Goal: Information Seeking & Learning: Learn about a topic

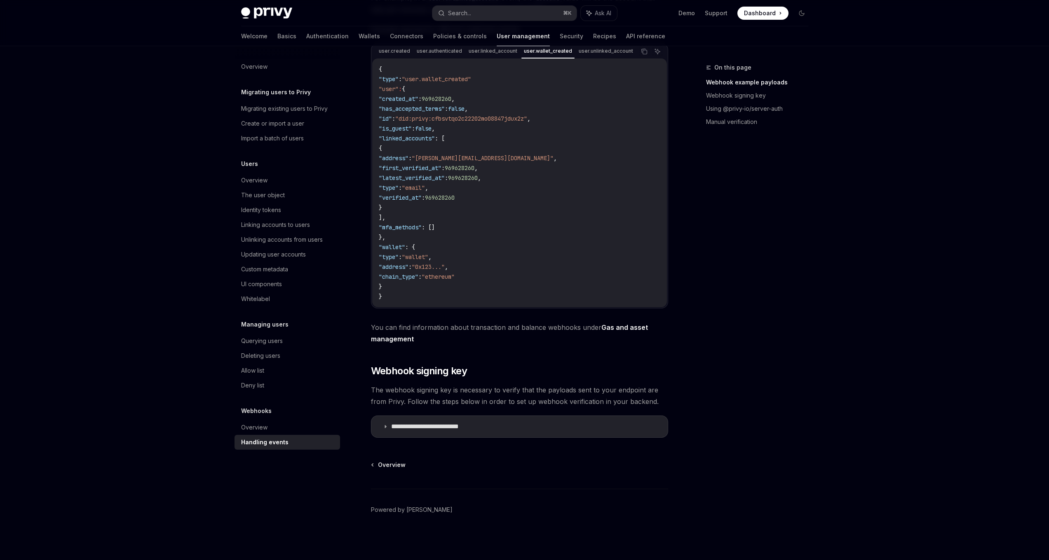
scroll to position [207, 0]
click at [381, 428] on summary "**********" at bounding box center [519, 428] width 296 height 21
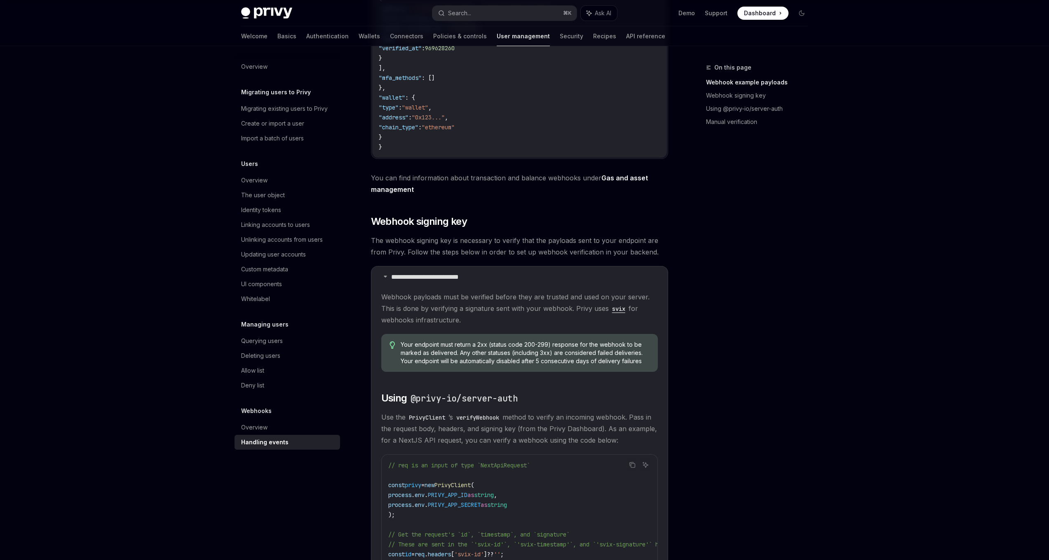
scroll to position [360, 0]
click at [526, 183] on span "You can find information about transaction and balance webhooks under Gas and a…" at bounding box center [519, 182] width 297 height 23
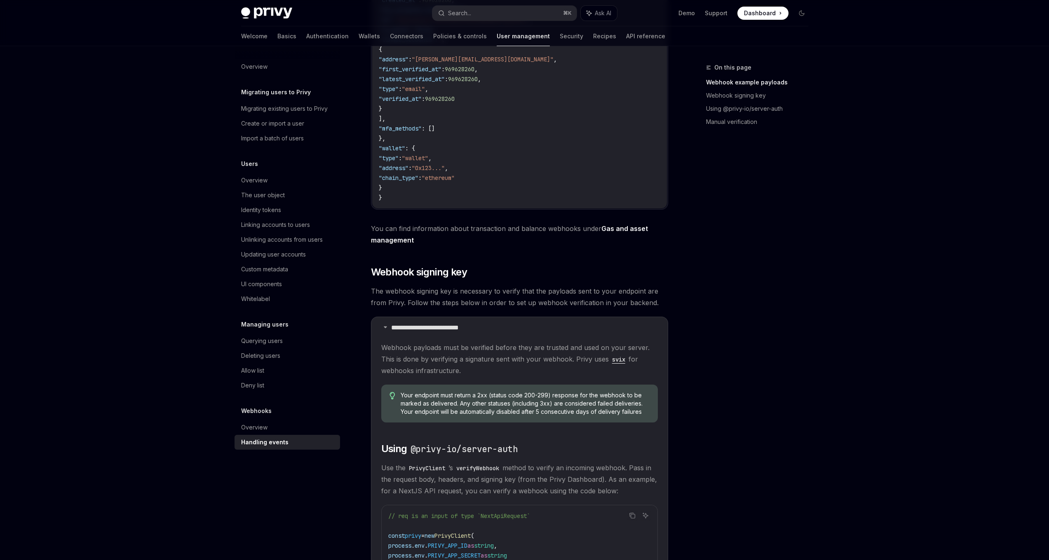
scroll to position [214, 0]
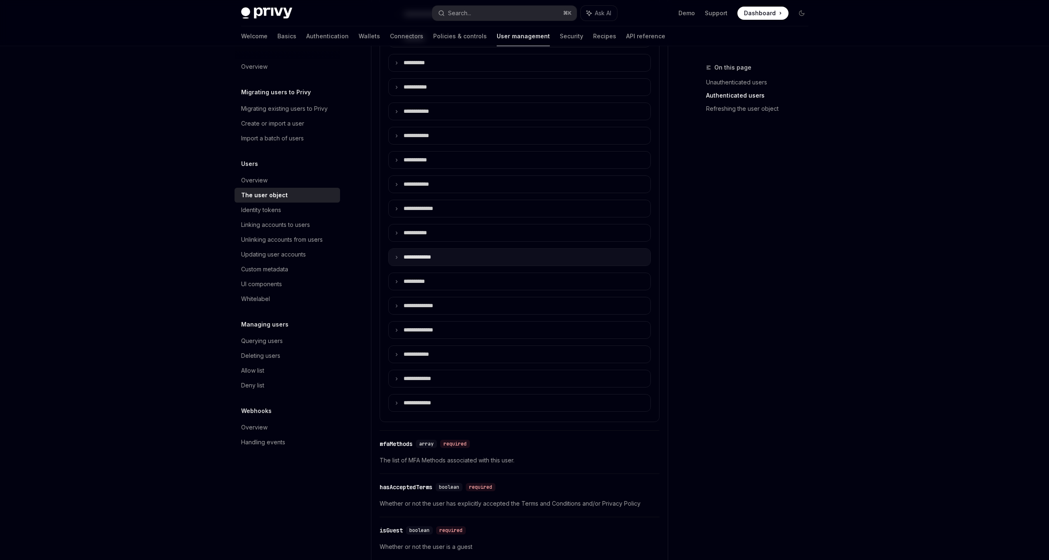
scroll to position [130, 0]
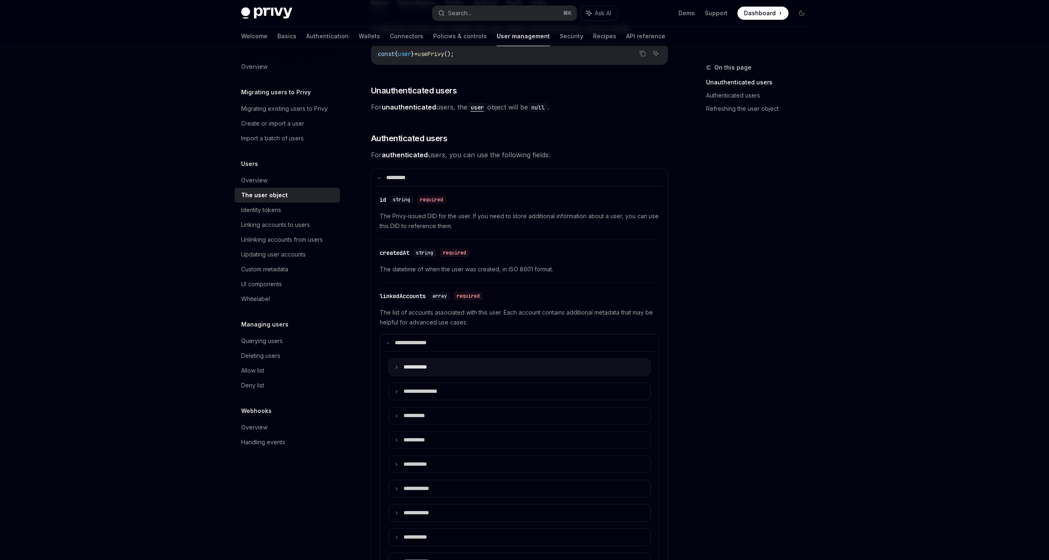
click at [398, 365] on summary "**** ******" at bounding box center [520, 367] width 262 height 17
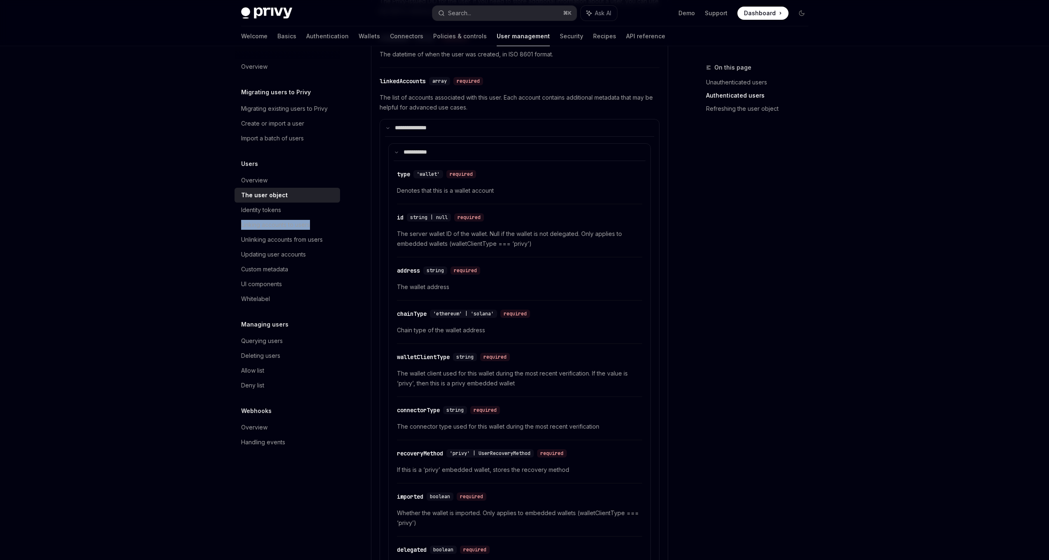
scroll to position [584, 0]
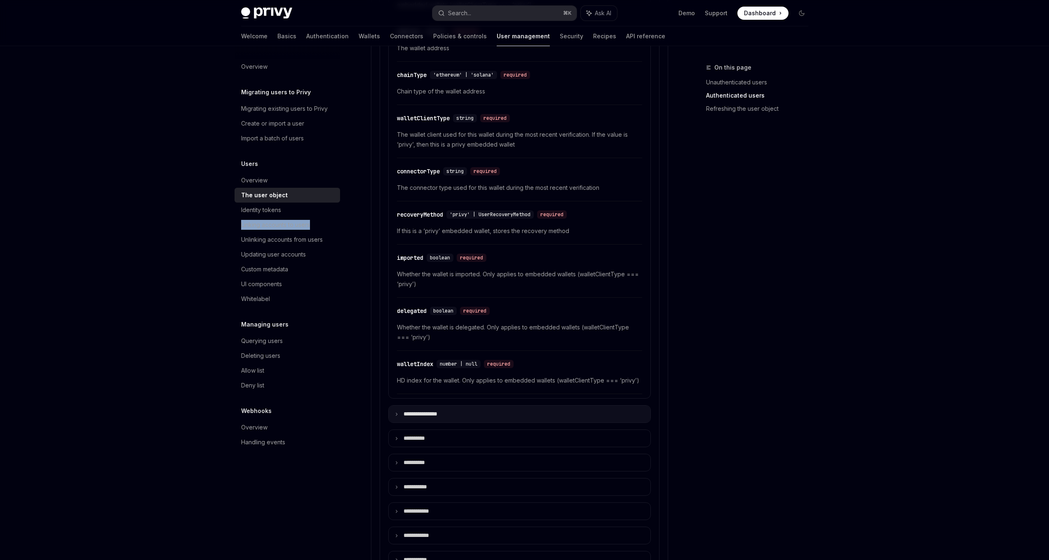
click at [399, 413] on summary "**********" at bounding box center [520, 414] width 262 height 17
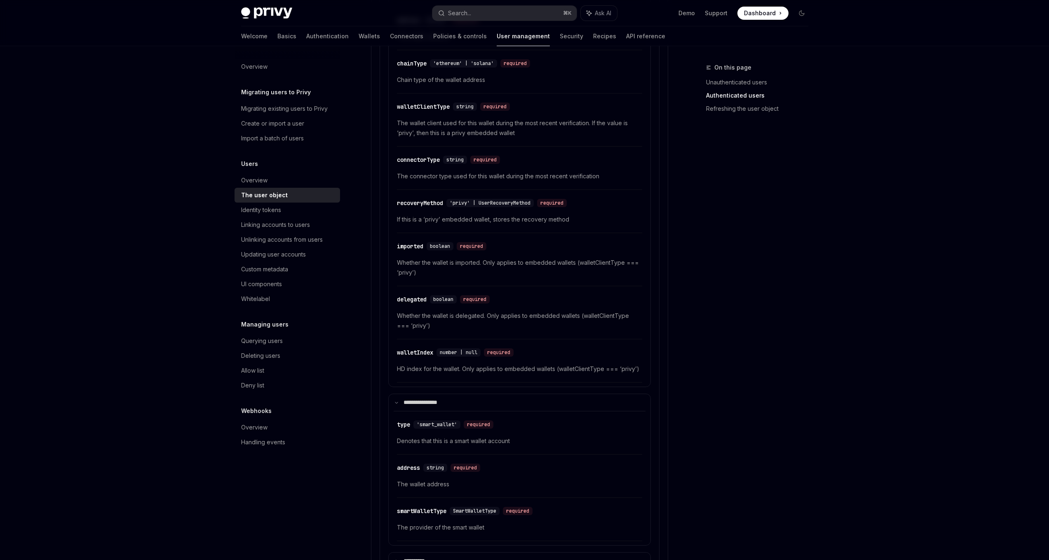
scroll to position [676, 0]
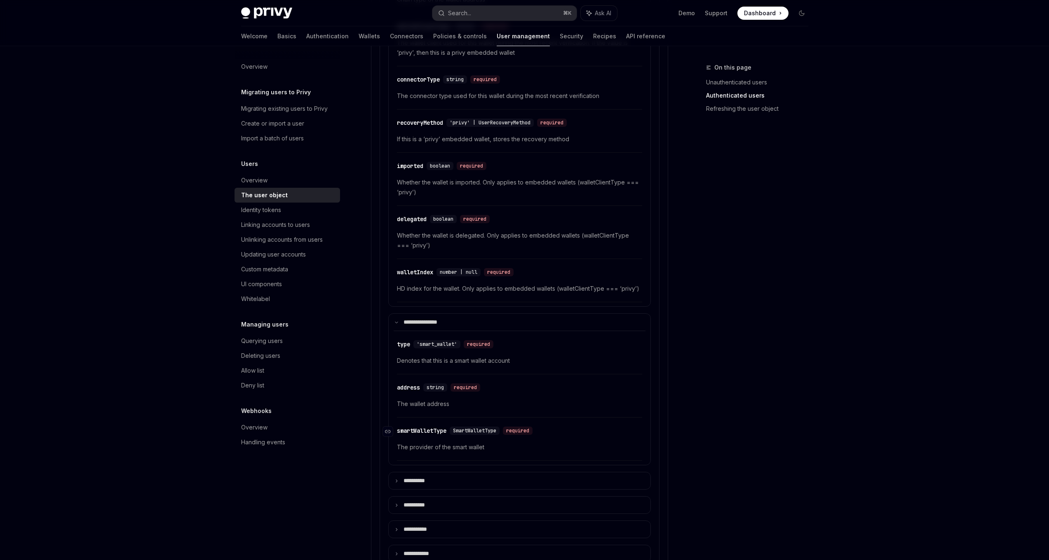
click at [430, 429] on div "smartWalletType" at bounding box center [421, 431] width 49 height 8
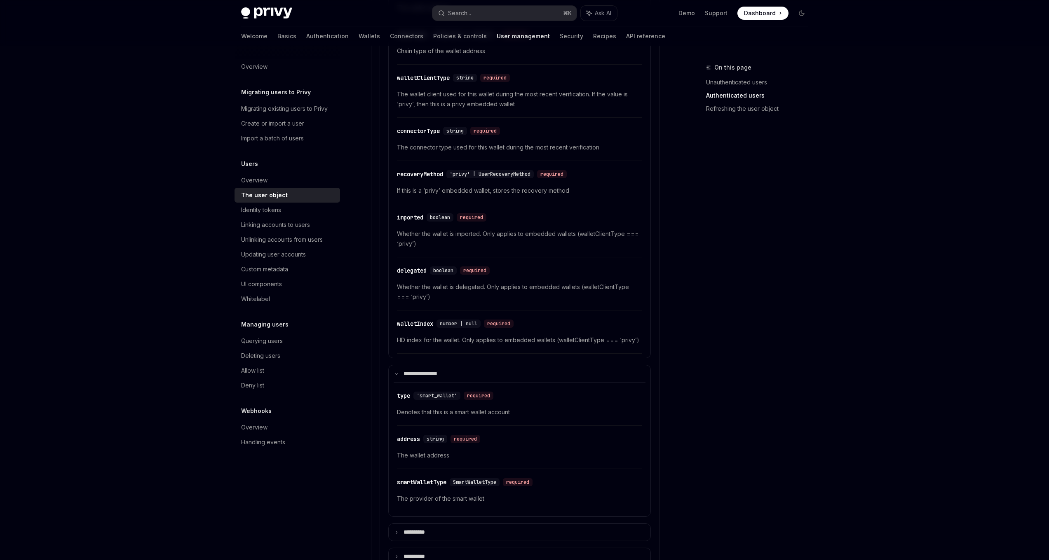
scroll to position [738, 0]
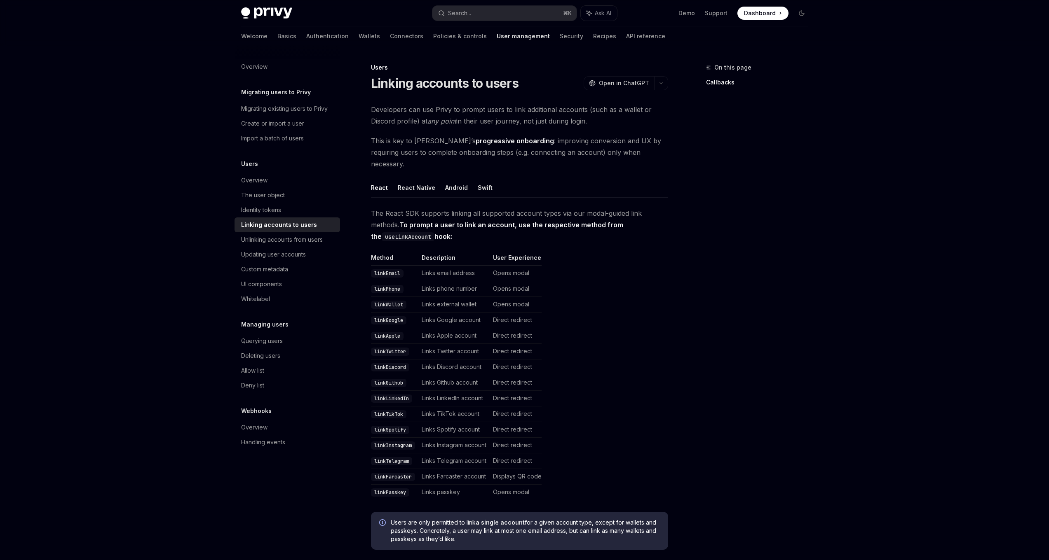
click at [416, 178] on button "React Native" at bounding box center [417, 187] width 38 height 19
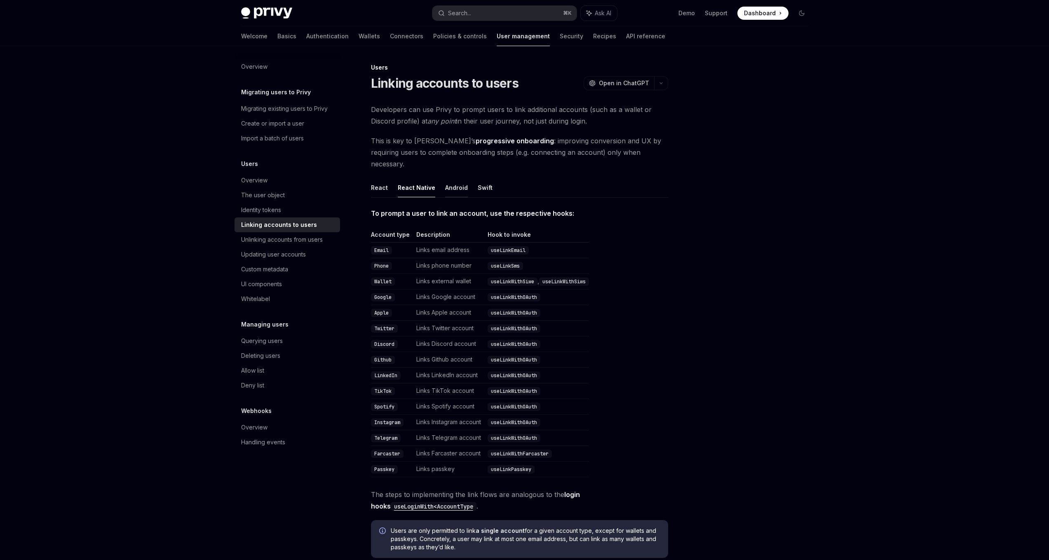
click at [446, 178] on button "Android" at bounding box center [456, 187] width 23 height 19
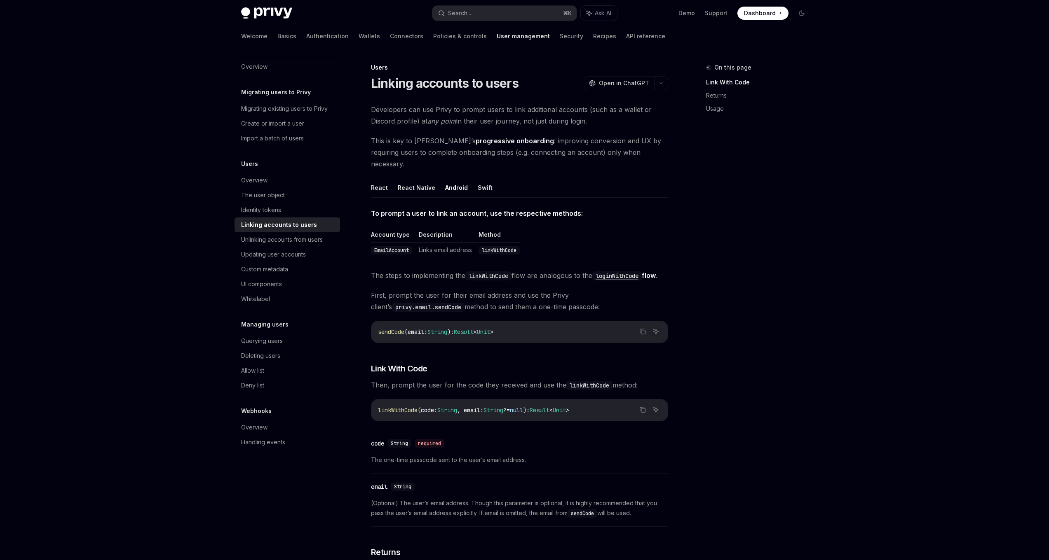
click at [478, 178] on button "Swift" at bounding box center [485, 187] width 15 height 19
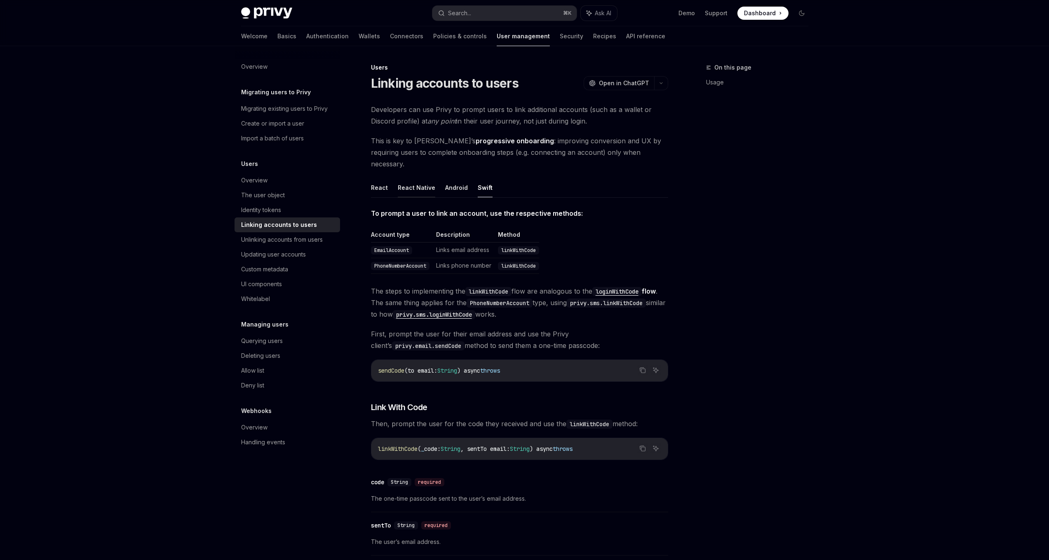
click at [426, 178] on button "React Native" at bounding box center [417, 187] width 38 height 19
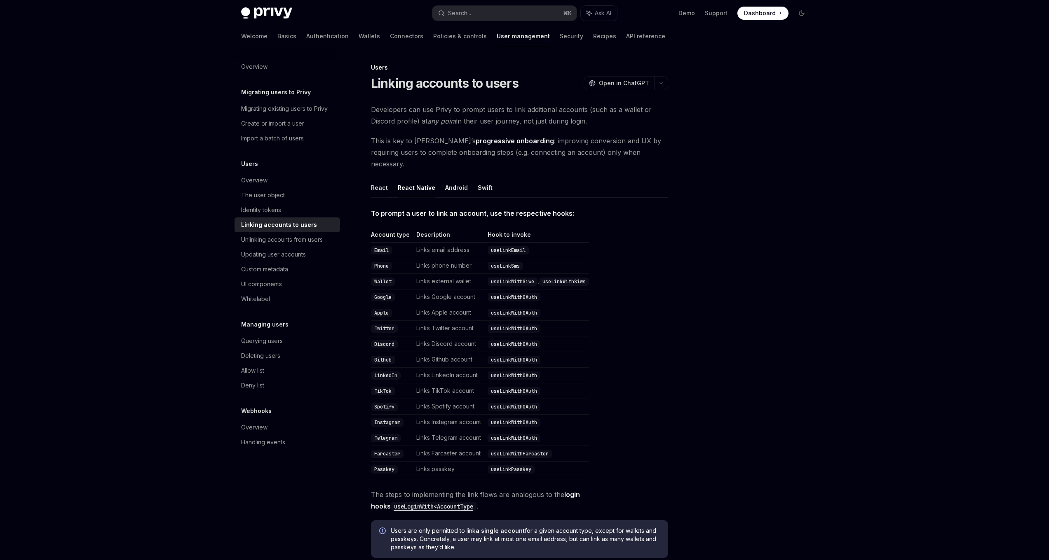
click at [382, 180] on button "React" at bounding box center [379, 187] width 17 height 19
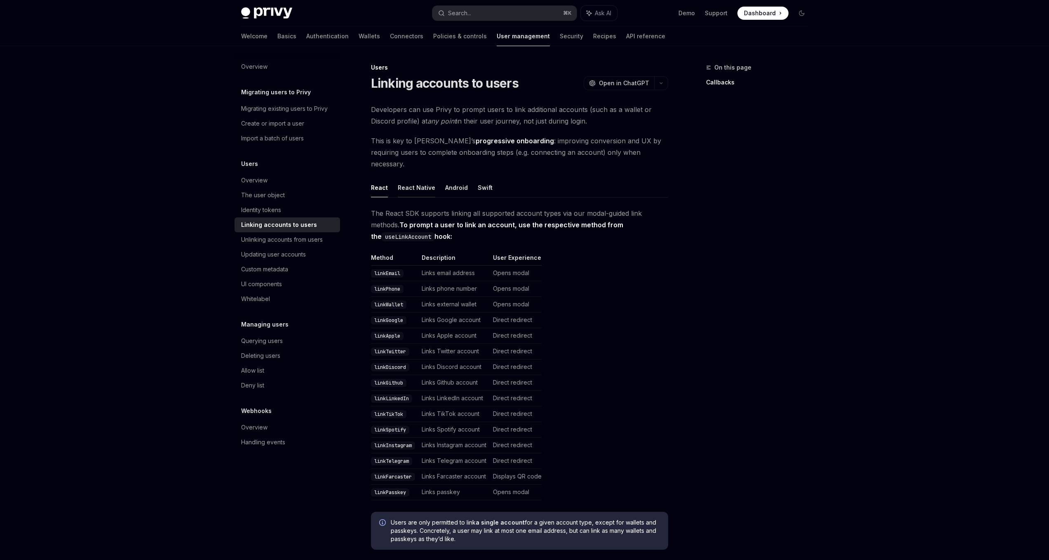
click at [410, 178] on button "React Native" at bounding box center [417, 187] width 38 height 19
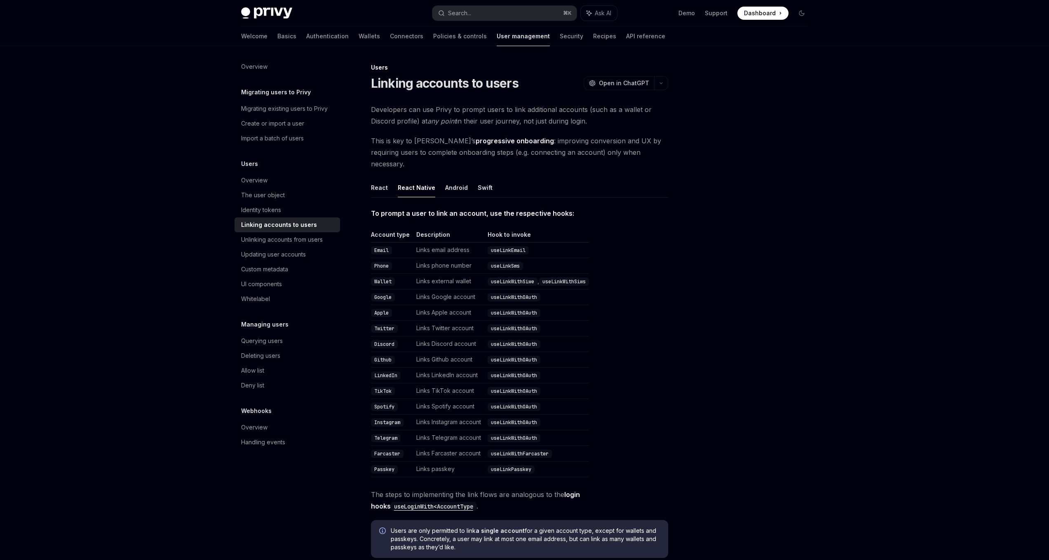
click at [389, 178] on ul "React React Native Android Swift" at bounding box center [519, 188] width 297 height 20
click at [377, 178] on button "React" at bounding box center [379, 187] width 17 height 19
type textarea "*"
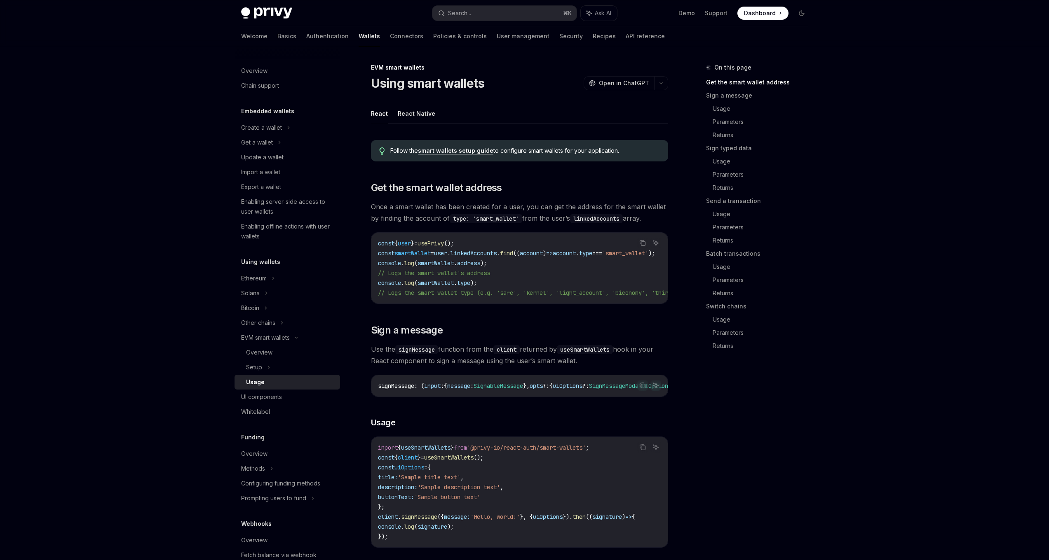
scroll to position [0, 8]
drag, startPoint x: 609, startPoint y: 304, endPoint x: 662, endPoint y: 306, distance: 53.2
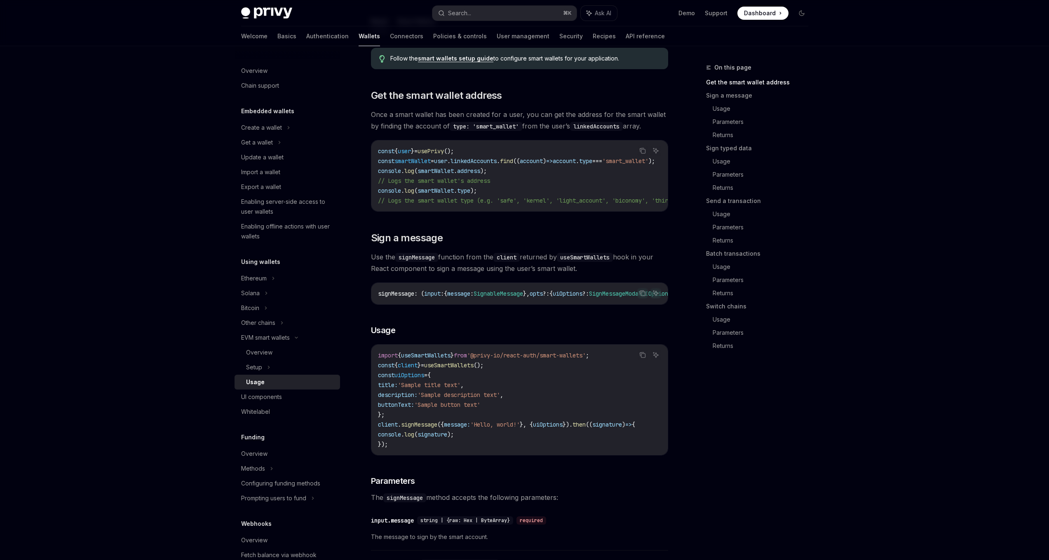
scroll to position [163, 0]
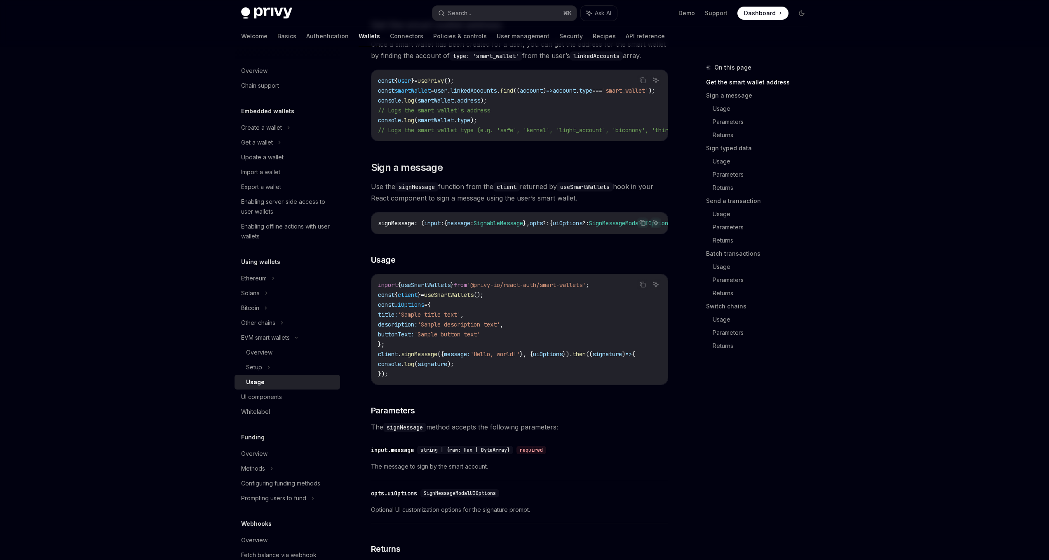
drag, startPoint x: 533, startPoint y: 241, endPoint x: 542, endPoint y: 240, distance: 8.7
click at [541, 234] on div "Copy Ask AI signMessage : ( input : { message : SignableMessage }, opts ?: { ui…" at bounding box center [519, 223] width 297 height 22
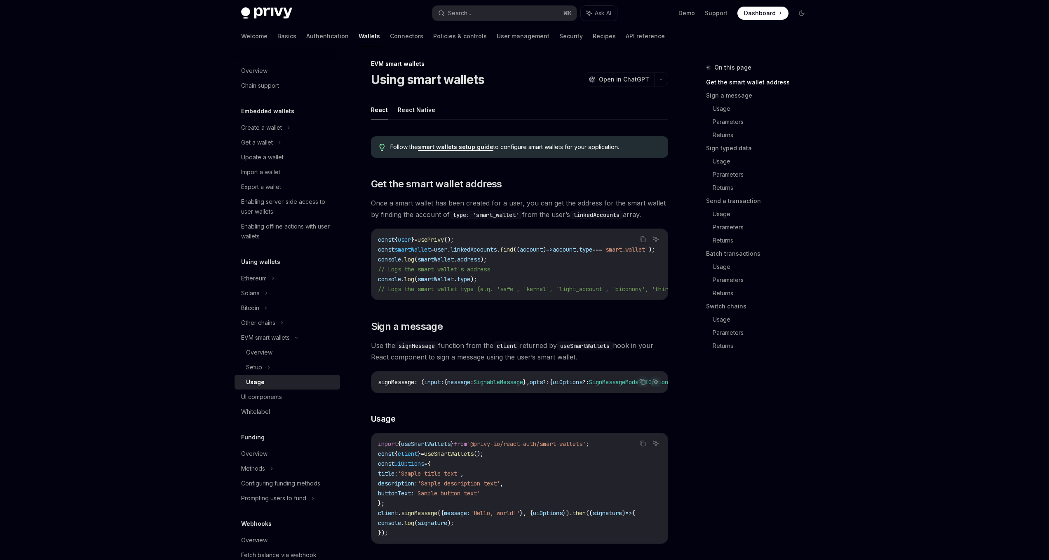
scroll to position [5, 0]
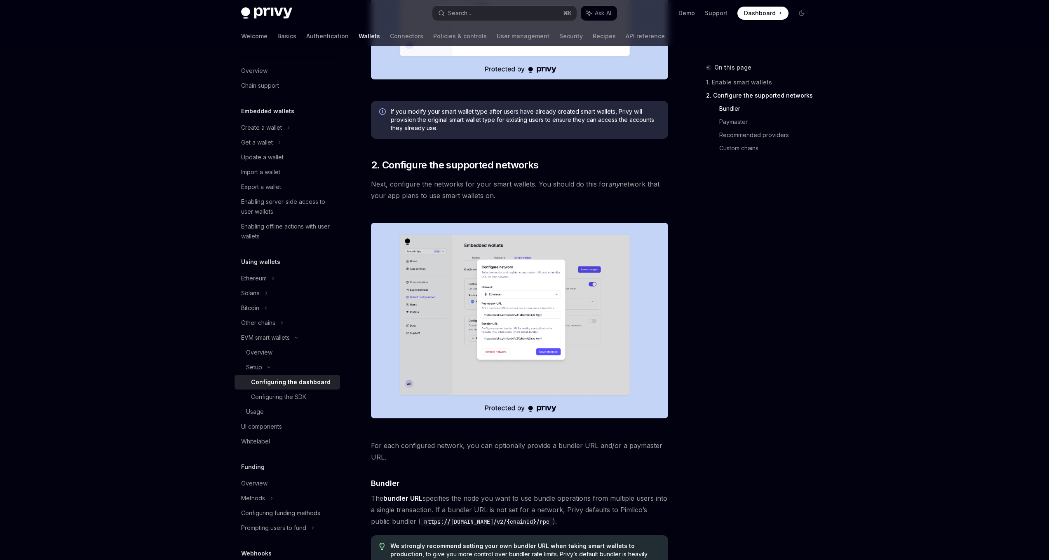
scroll to position [355, 0]
